Goal: Task Accomplishment & Management: Manage account settings

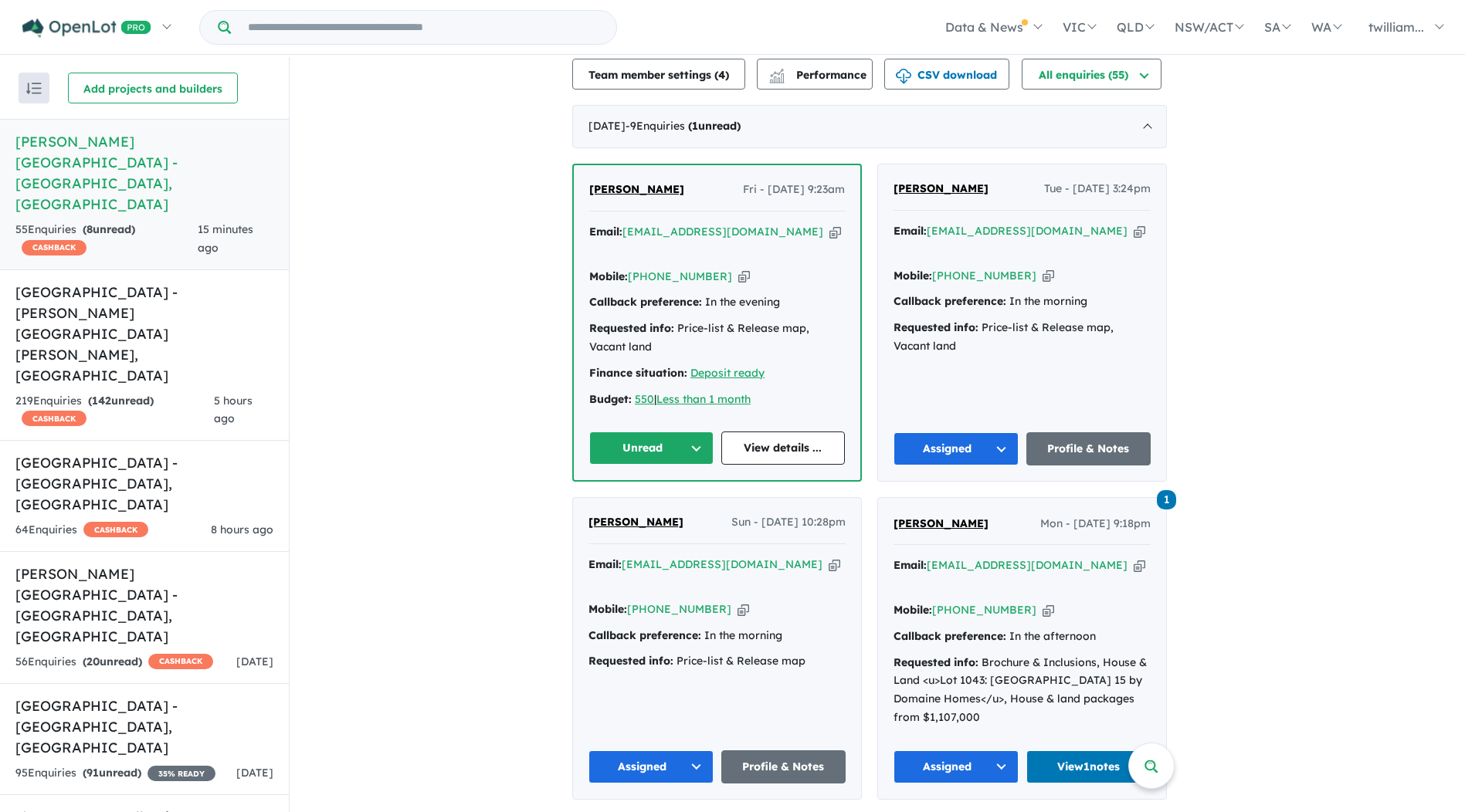
scroll to position [541, 0]
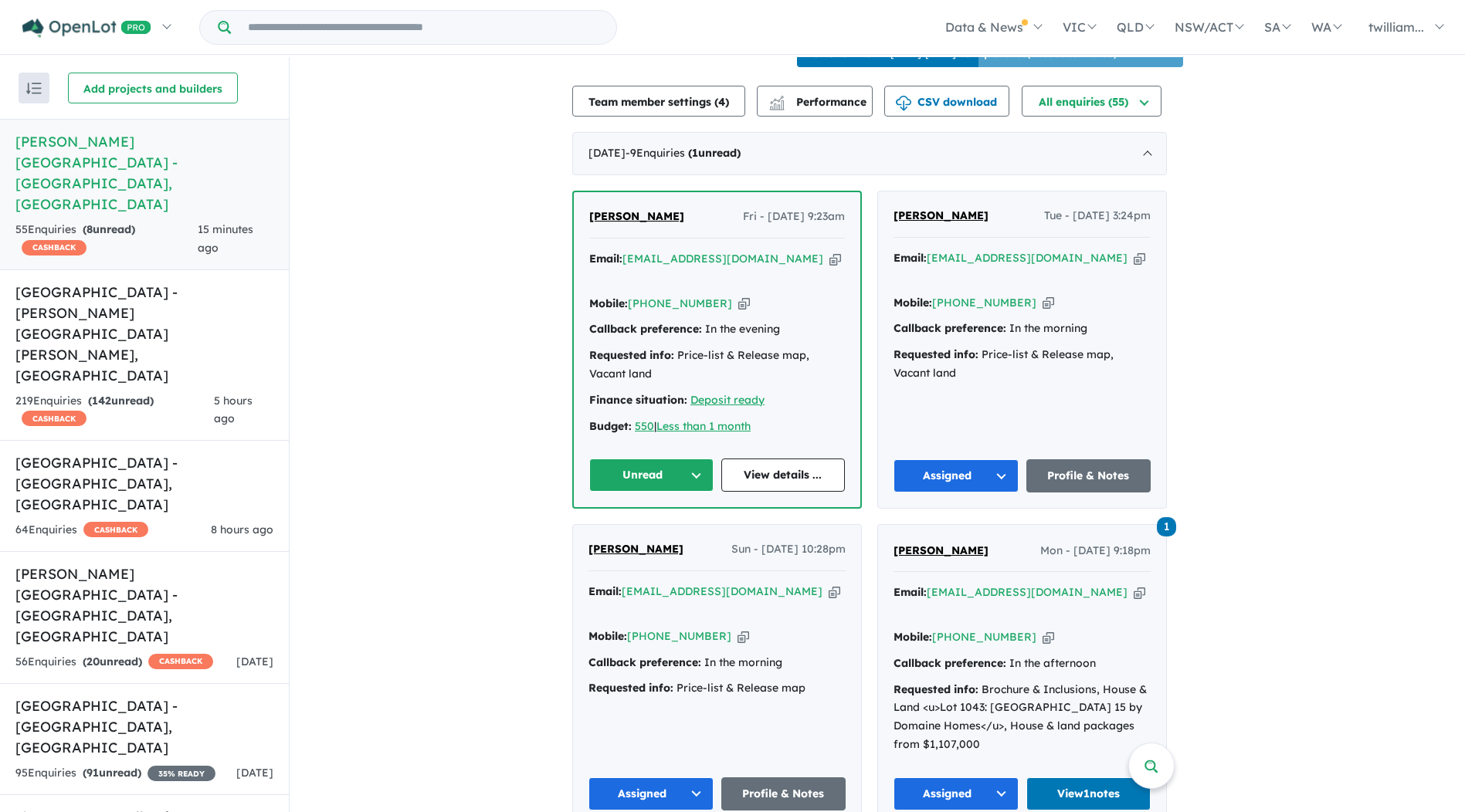
click at [763, 252] on div "Email: [EMAIL_ADDRESS][DOMAIN_NAME] Copied!" at bounding box center [717, 268] width 256 height 37
click at [830, 252] on icon "button" at bounding box center [835, 259] width 12 height 17
click at [214, 394] on span "5 hours ago" at bounding box center [233, 410] width 39 height 32
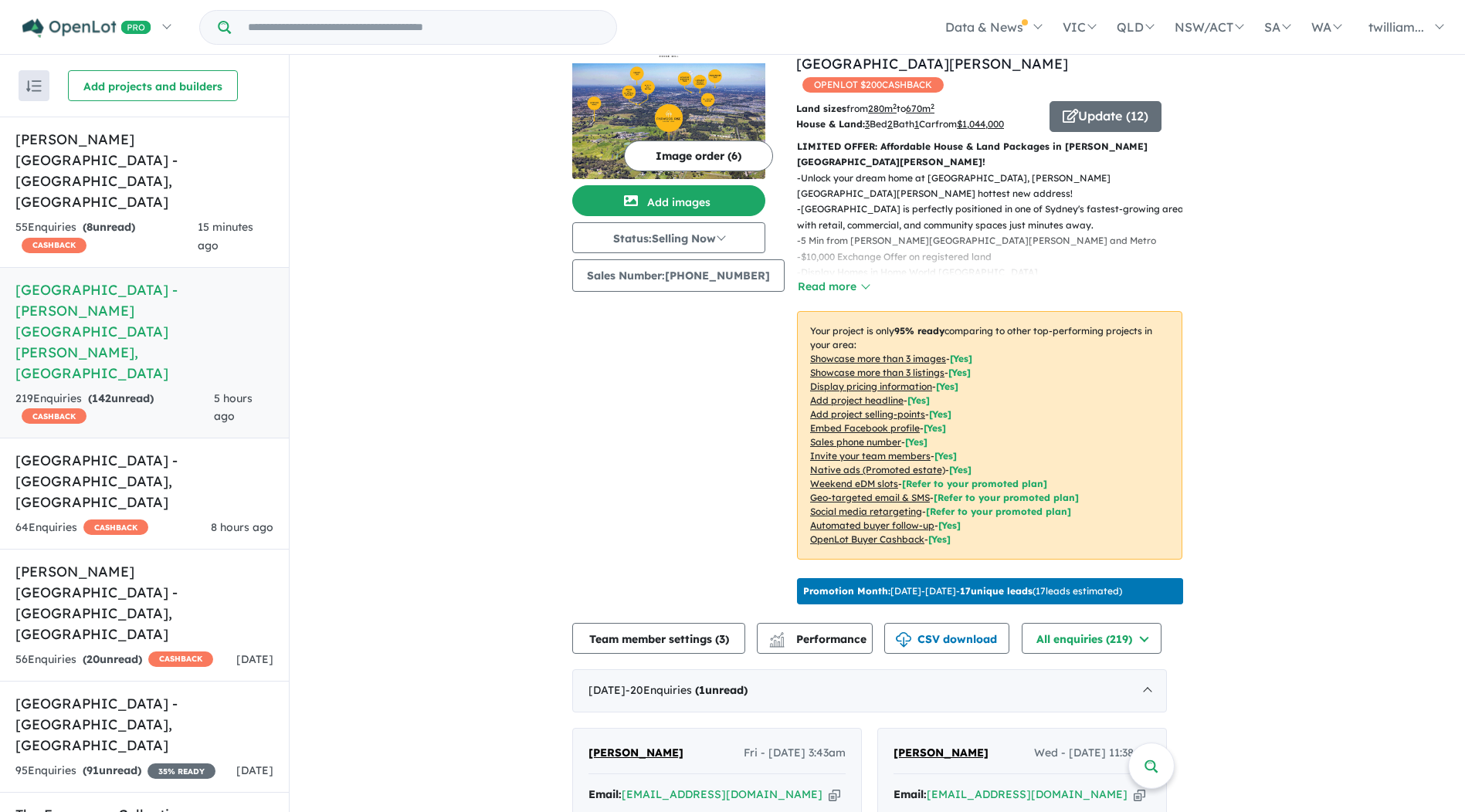
scroll to position [346, 0]
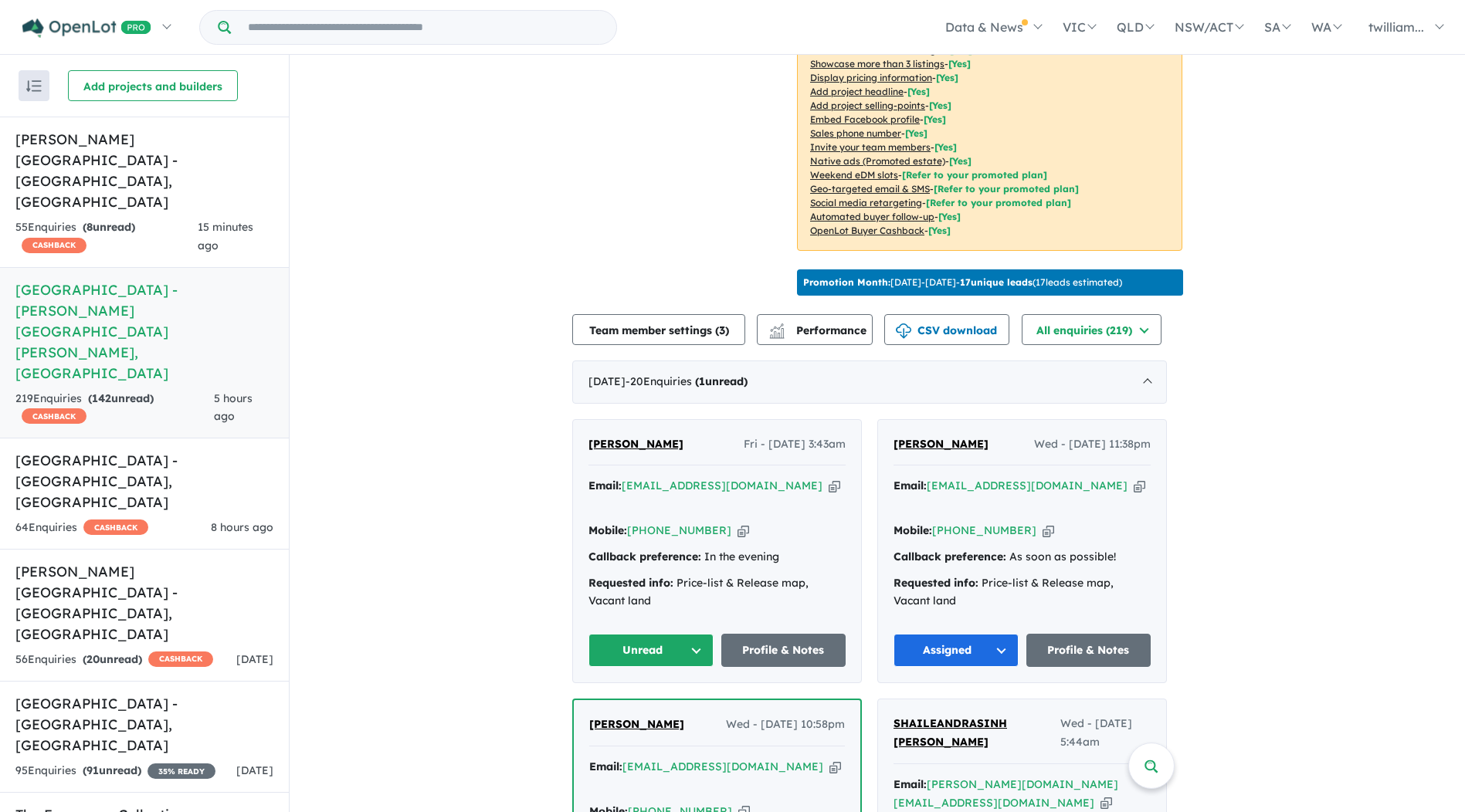
click at [829, 478] on icon "button" at bounding box center [835, 485] width 12 height 17
click at [711, 634] on button "Unread" at bounding box center [651, 651] width 125 height 33
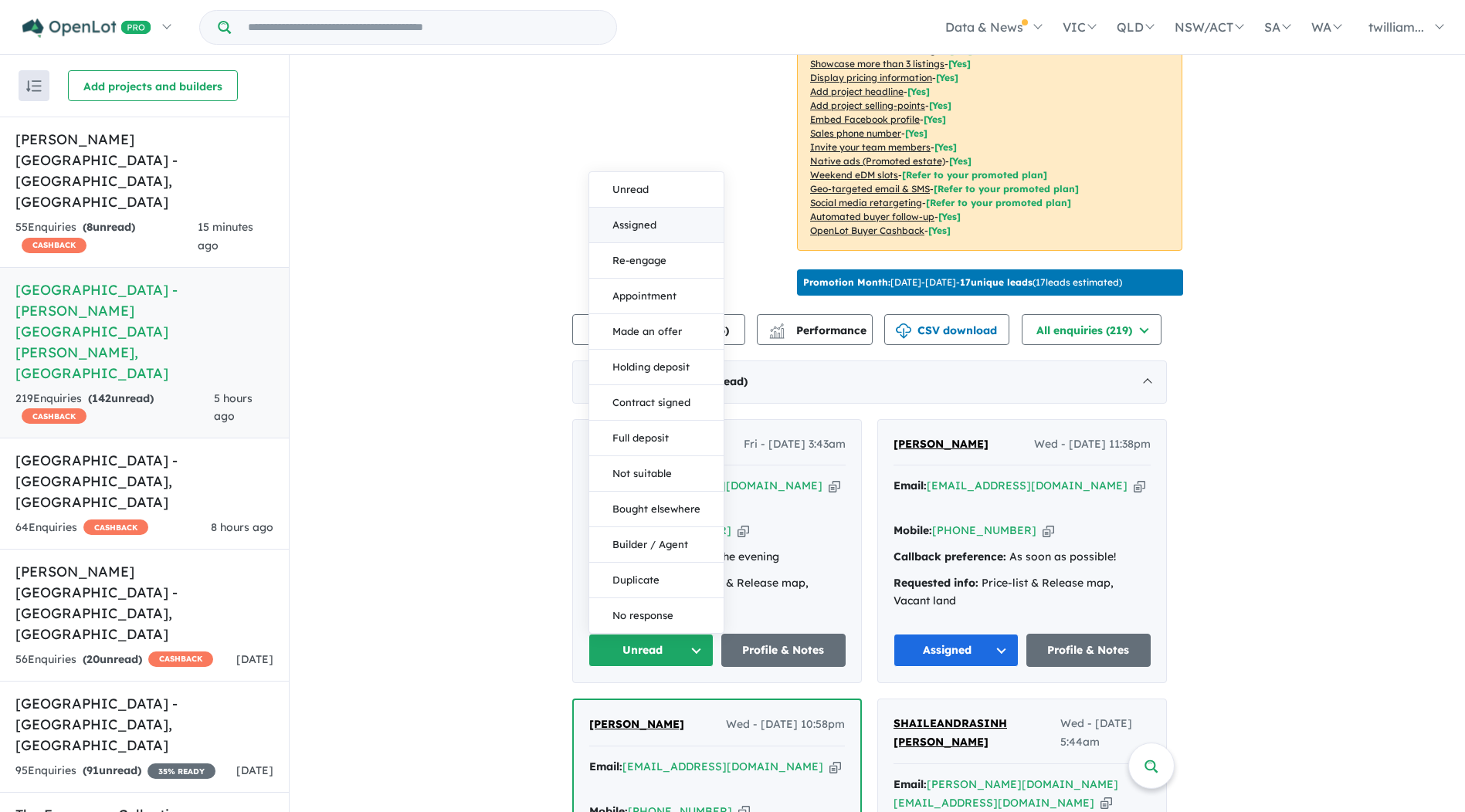
click at [642, 208] on button "Assigned" at bounding box center [657, 225] width 134 height 36
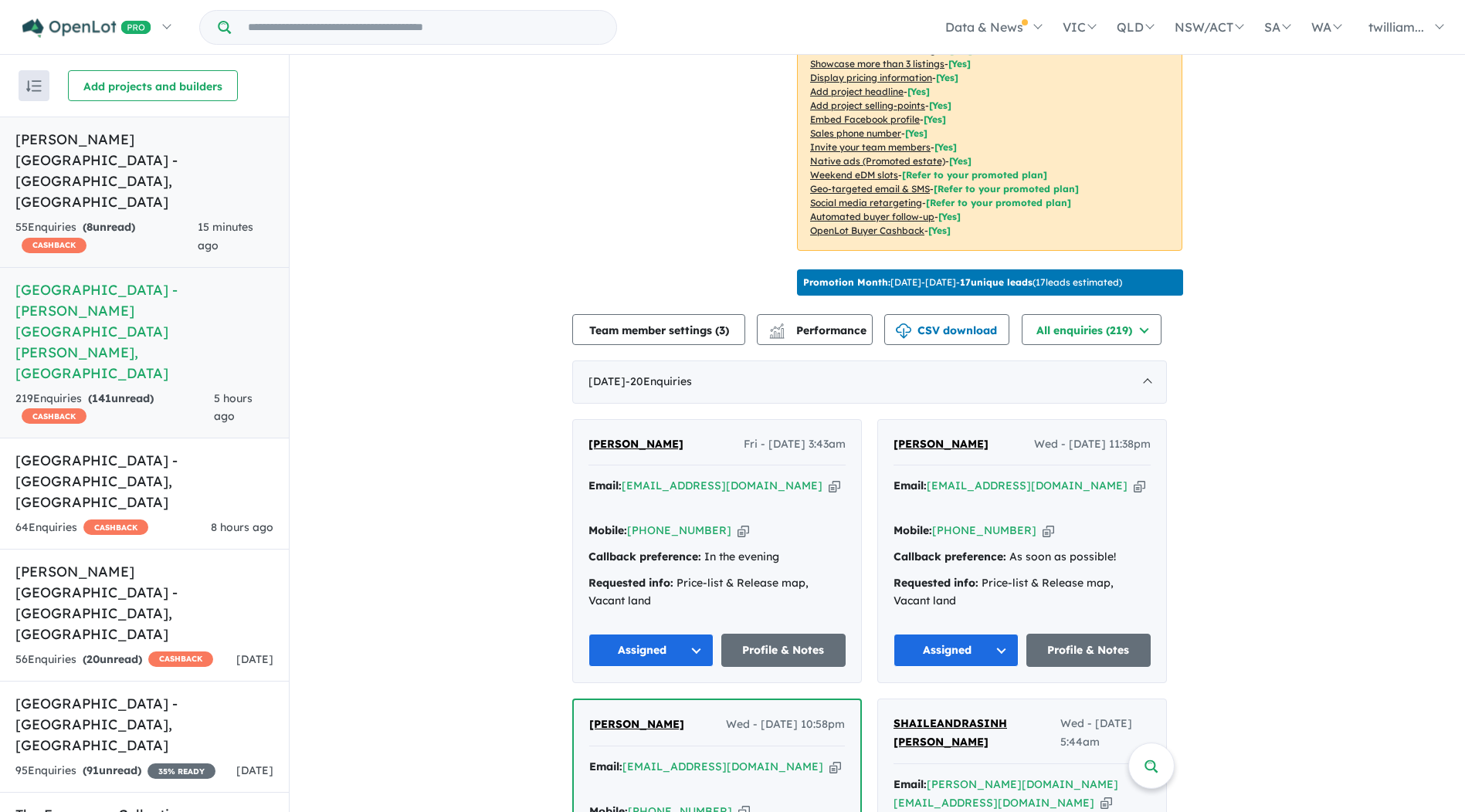
click at [55, 238] on span "CASHBACK" at bounding box center [54, 246] width 65 height 16
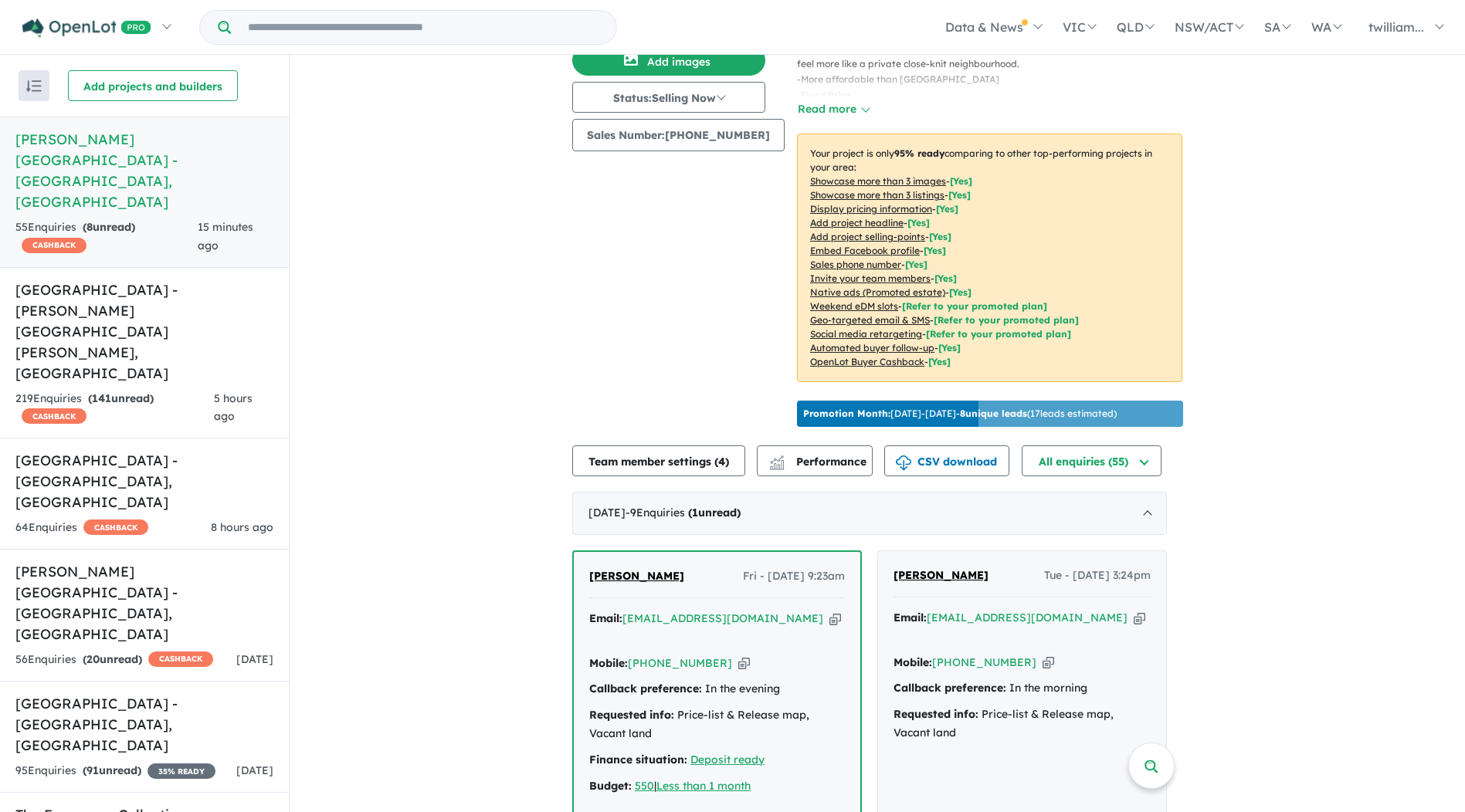
scroll to position [346, 0]
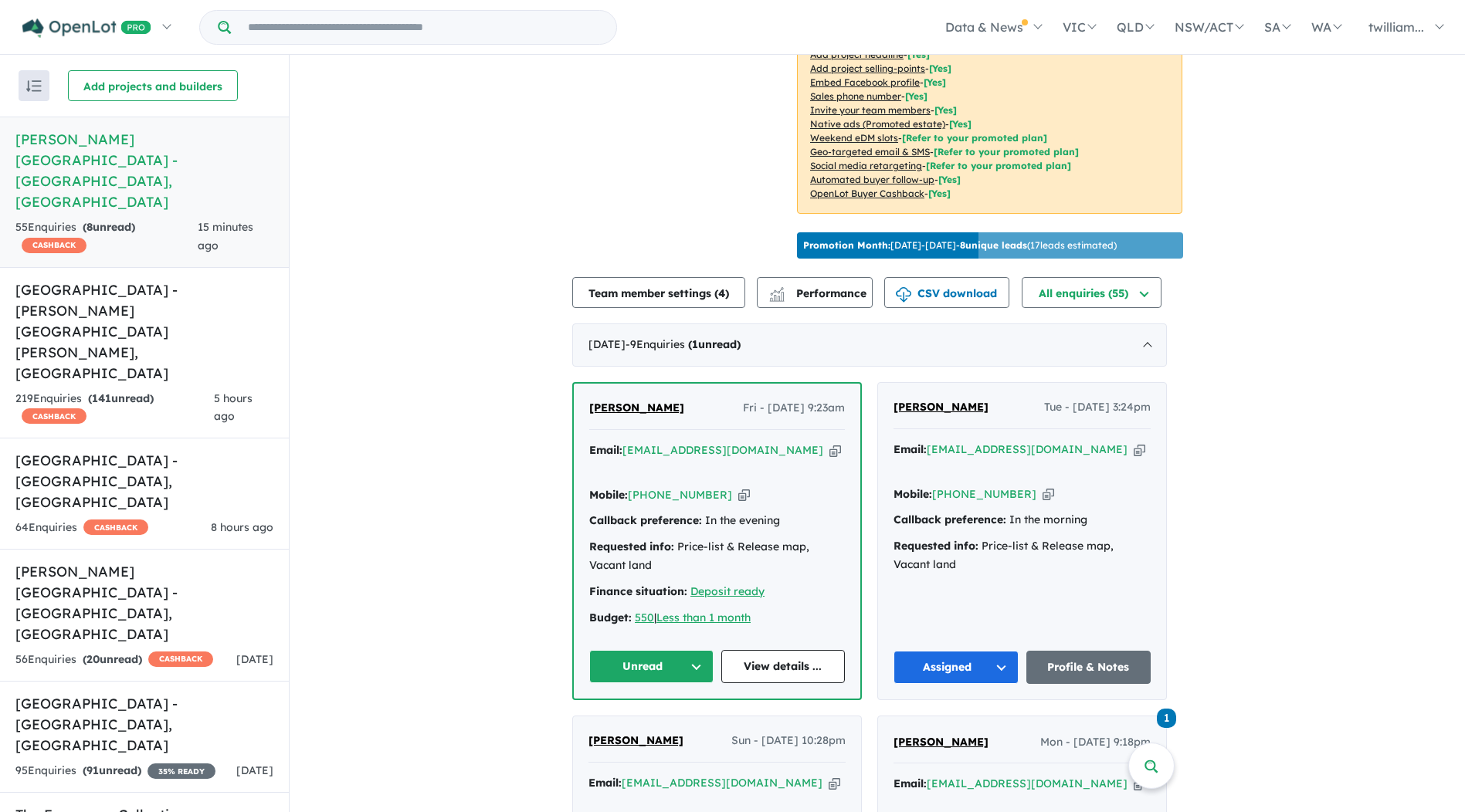
click at [830, 448] on icon "button" at bounding box center [835, 451] width 12 height 17
click at [709, 650] on button "Unread" at bounding box center [651, 667] width 124 height 33
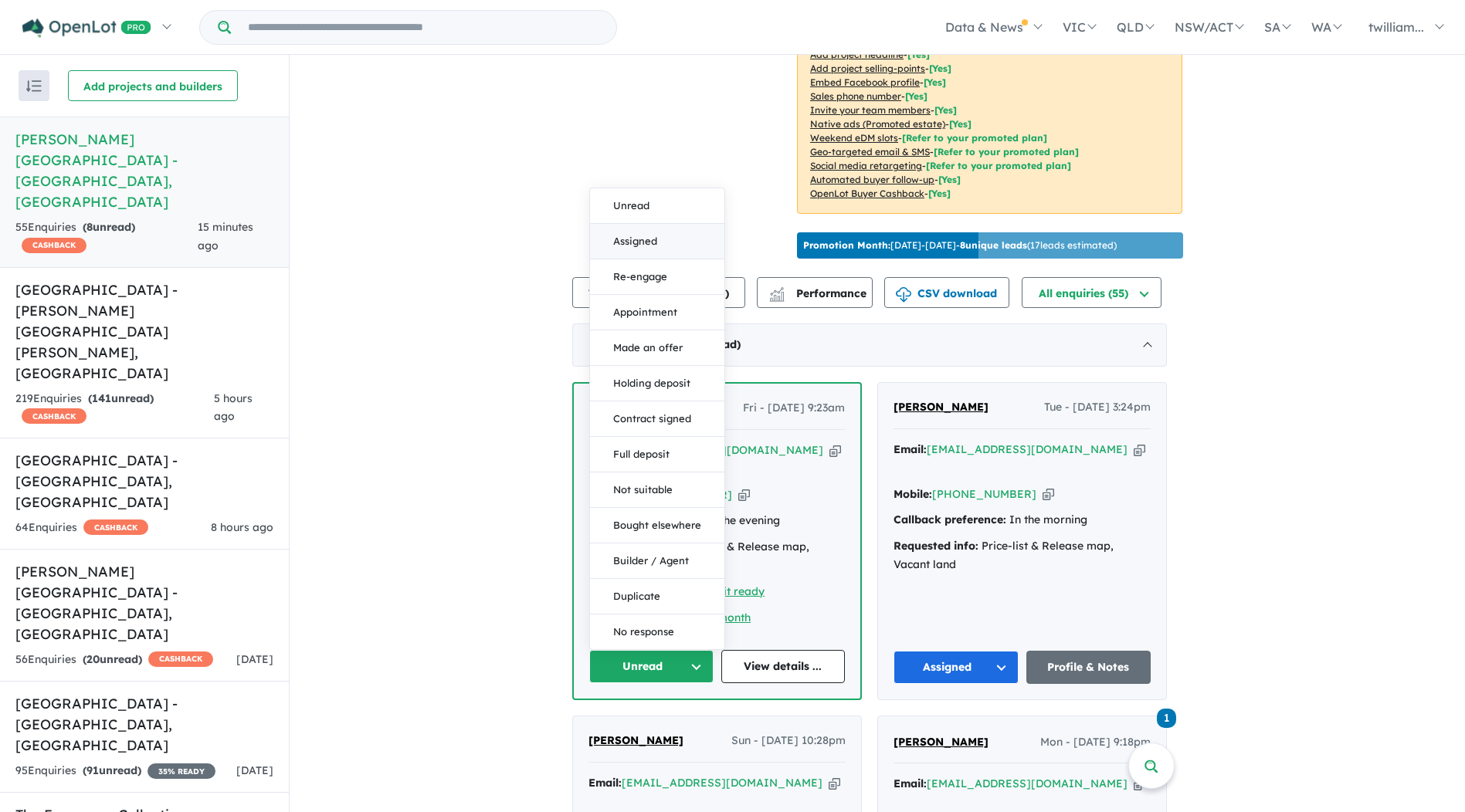
click at [681, 224] on button "Assigned" at bounding box center [657, 241] width 134 height 36
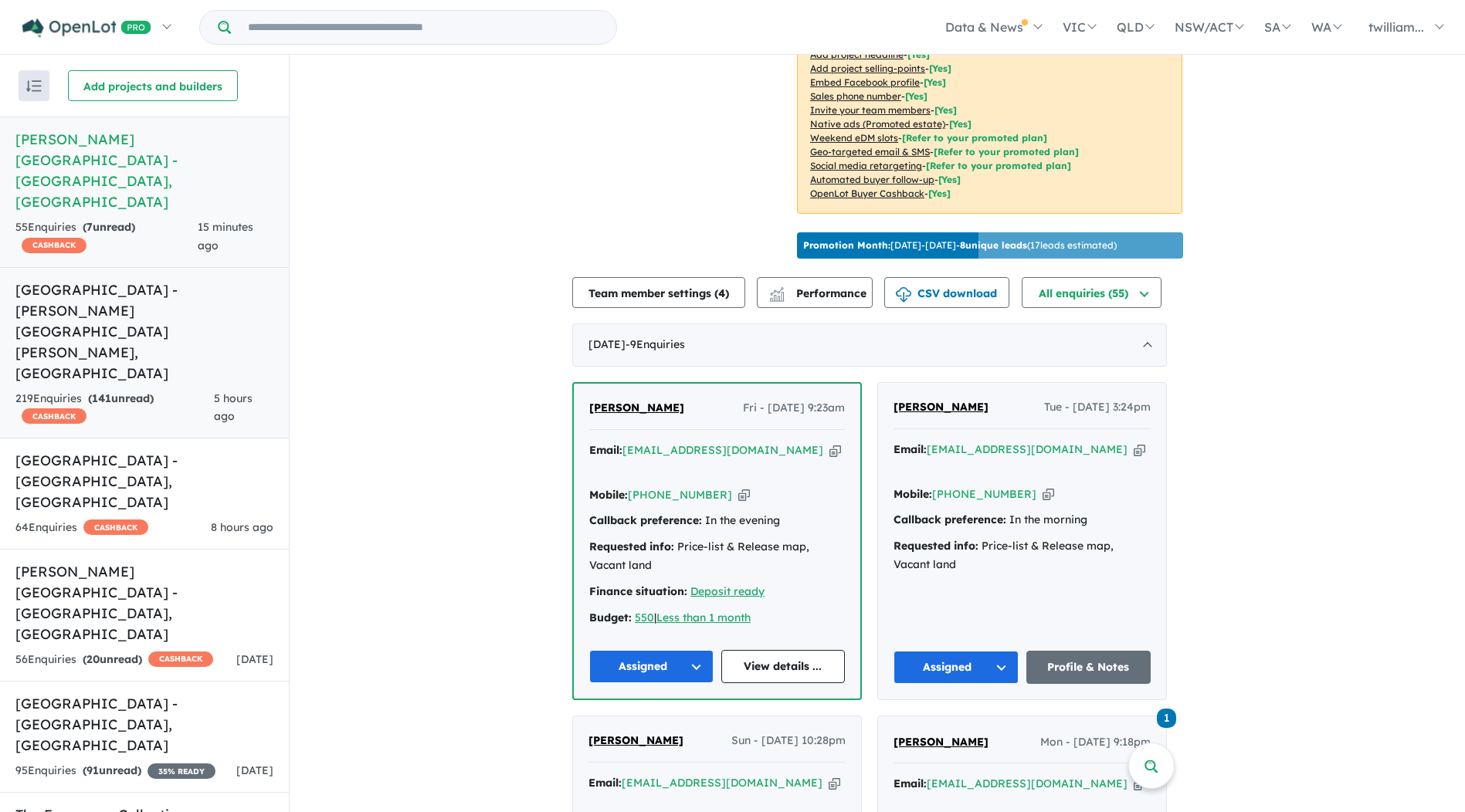
click at [180, 390] on div "219 Enquir ies ( 141 unread) CASHBACK" at bounding box center [115, 408] width 199 height 37
